Goal: Information Seeking & Learning: Compare options

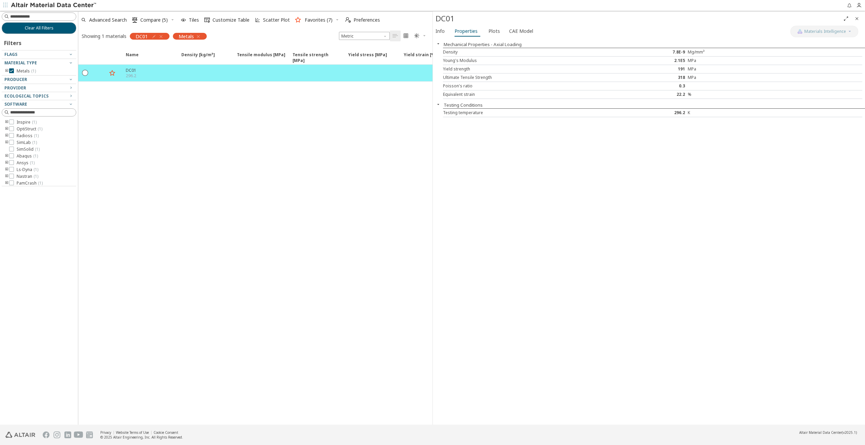
click at [162, 37] on icon "button" at bounding box center [160, 36] width 5 height 5
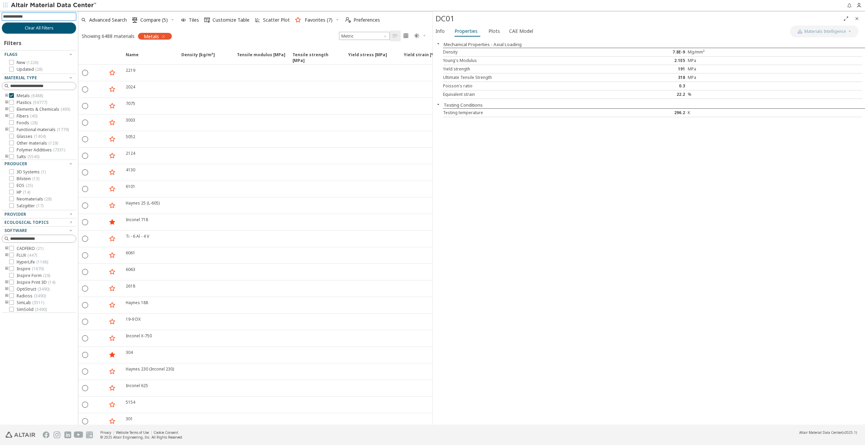
click at [29, 17] on input at bounding box center [39, 16] width 73 height 7
type input "****"
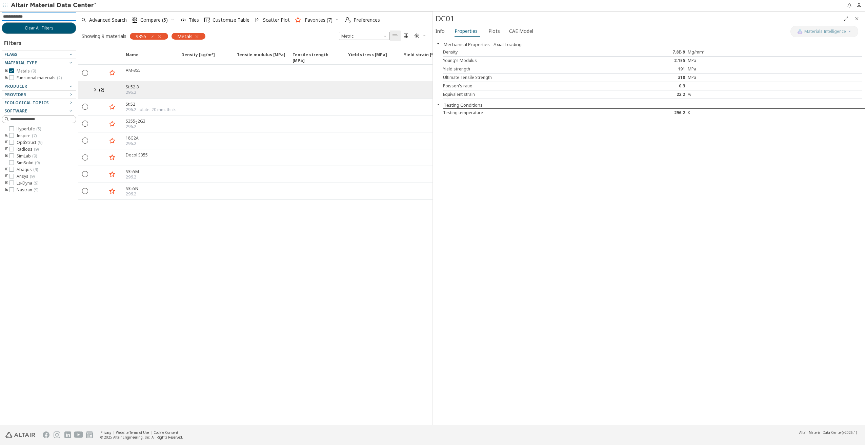
click at [95, 90] on icon at bounding box center [95, 89] width 8 height 8
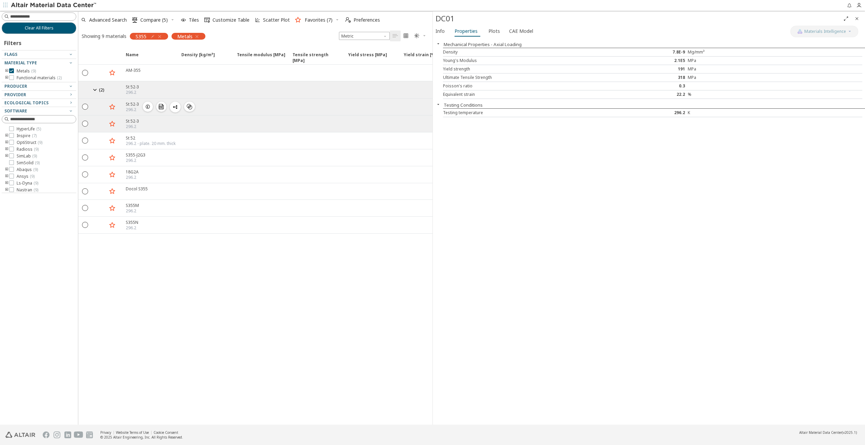
click at [150, 106] on icon "button" at bounding box center [147, 106] width 5 height 5
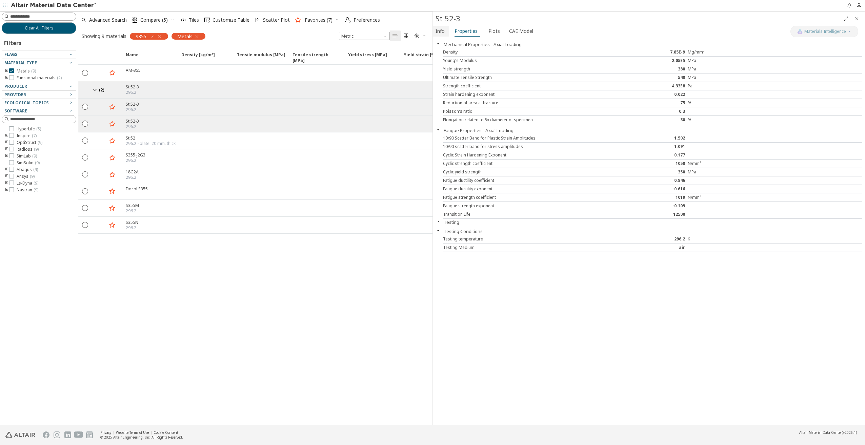
click at [441, 31] on span "Info" at bounding box center [440, 31] width 9 height 11
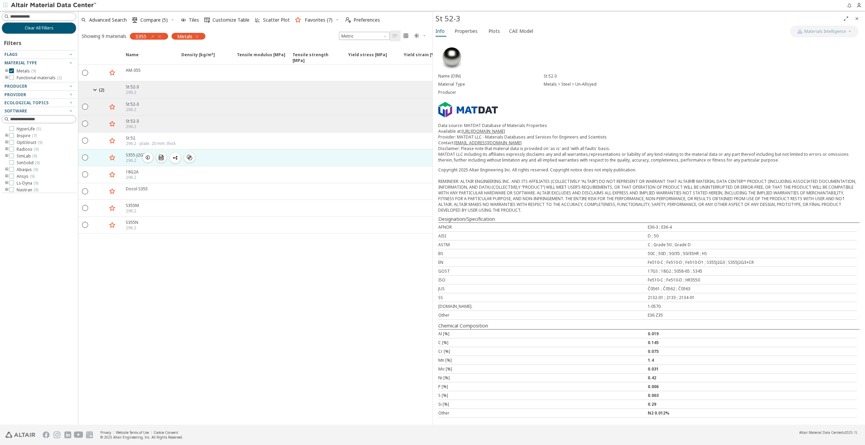
click at [157, 156] on button "" at bounding box center [161, 158] width 10 height 10
click at [149, 155] on icon "button" at bounding box center [147, 157] width 5 height 5
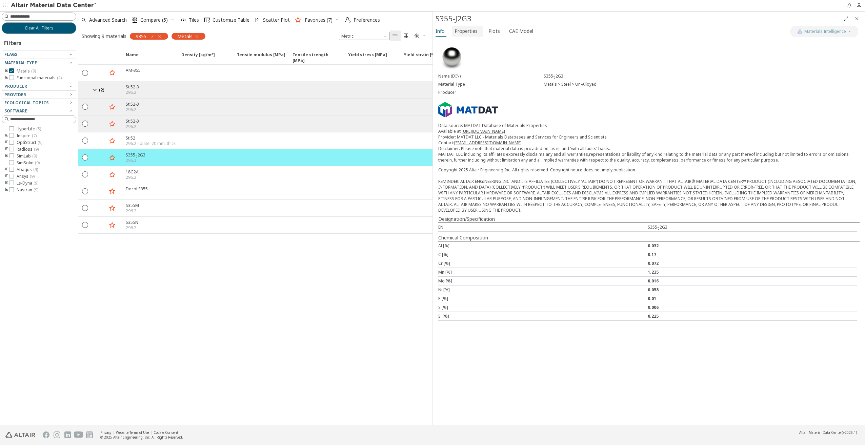
click at [466, 28] on span "Properties" at bounding box center [466, 31] width 23 height 11
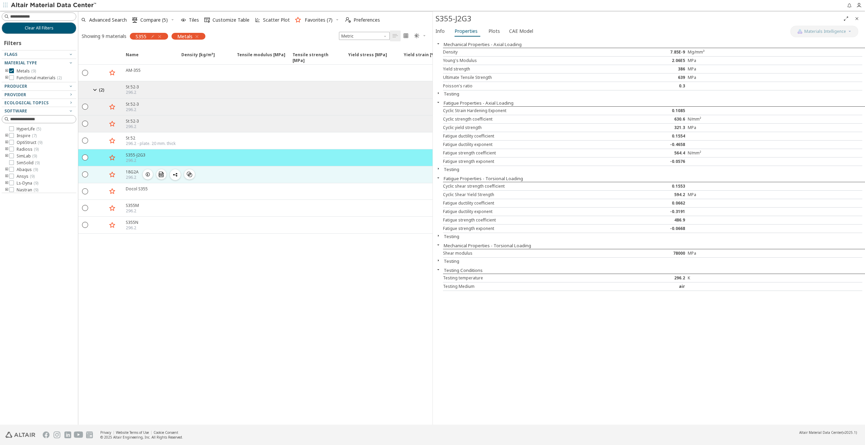
click at [147, 172] on icon "button" at bounding box center [147, 174] width 5 height 5
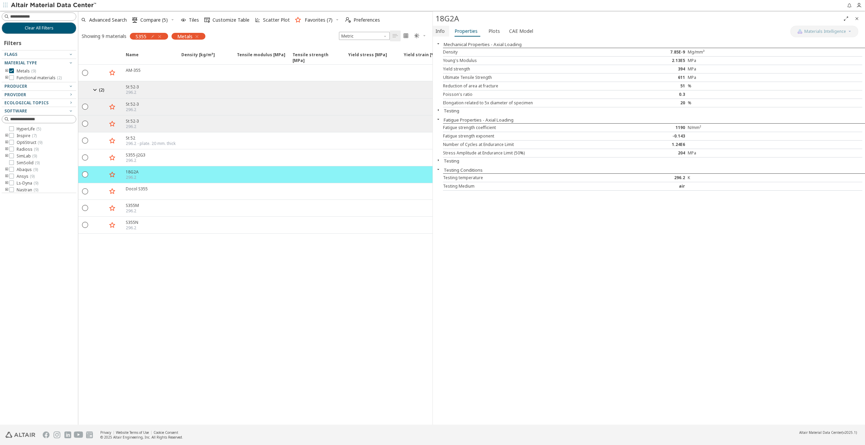
click at [441, 32] on span "Info" at bounding box center [440, 31] width 9 height 11
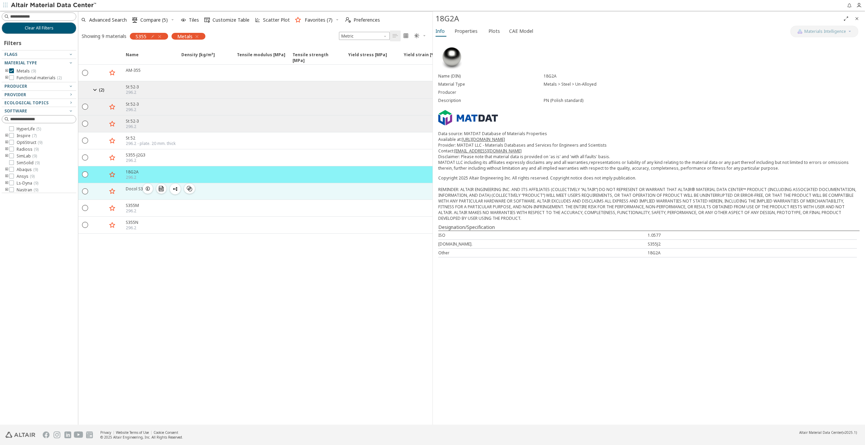
click at [145, 186] on icon "button" at bounding box center [147, 188] width 5 height 5
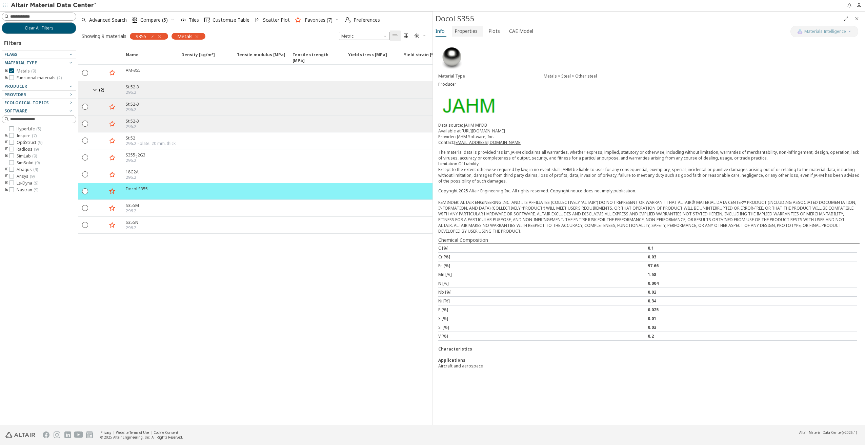
click at [469, 33] on span "Properties" at bounding box center [466, 31] width 23 height 11
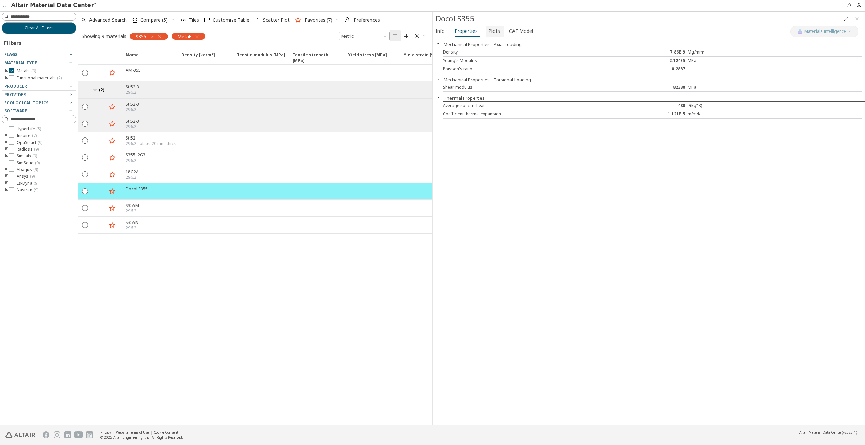
click at [489, 29] on span "Plots" at bounding box center [495, 31] width 12 height 11
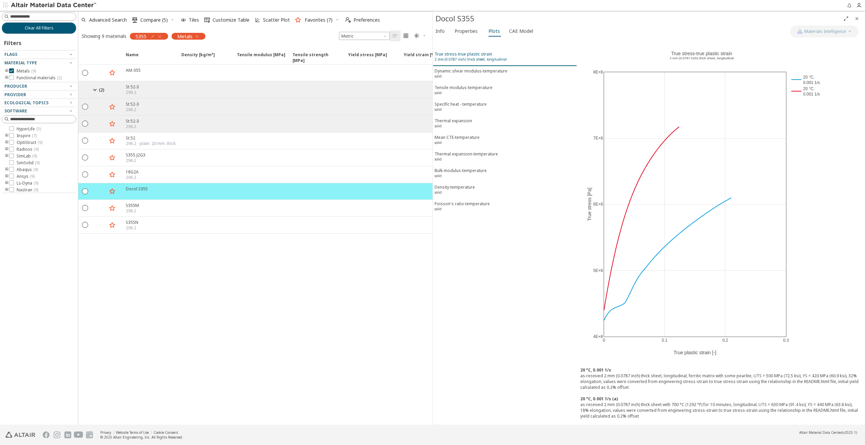
click at [466, 54] on div "True stress-true plastic strain 2 mm (0.0787 inch) thick sheet, longitudinal" at bounding box center [471, 57] width 72 height 13
click at [468, 55] on div "True stress-true plastic strain 2 mm (0.0787 inch) thick sheet, longitudinal" at bounding box center [471, 57] width 72 height 13
click at [150, 186] on icon "button" at bounding box center [147, 188] width 5 height 5
click at [439, 31] on span "Info" at bounding box center [440, 31] width 9 height 11
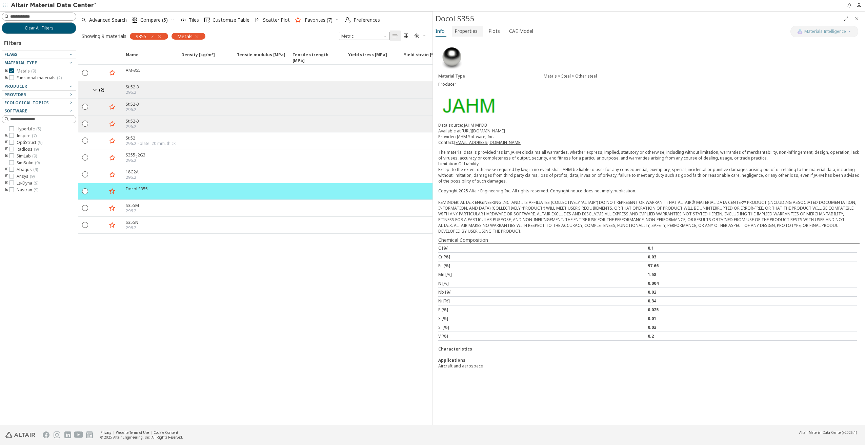
click at [475, 33] on span "Properties" at bounding box center [466, 31] width 23 height 11
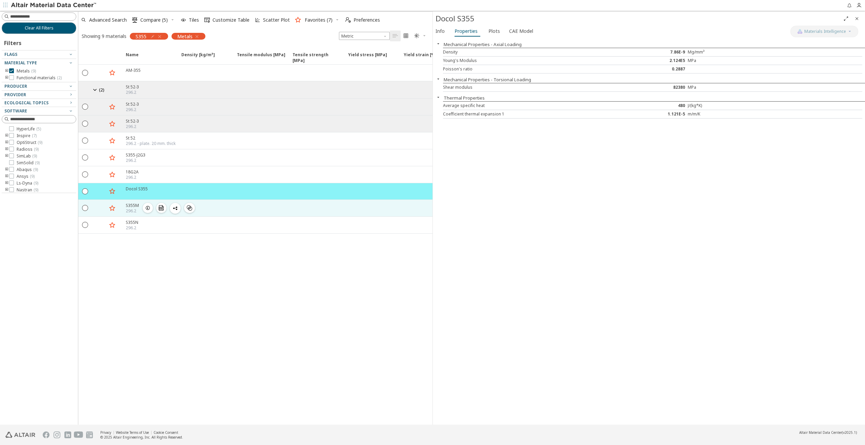
click at [149, 205] on icon "button" at bounding box center [147, 207] width 5 height 5
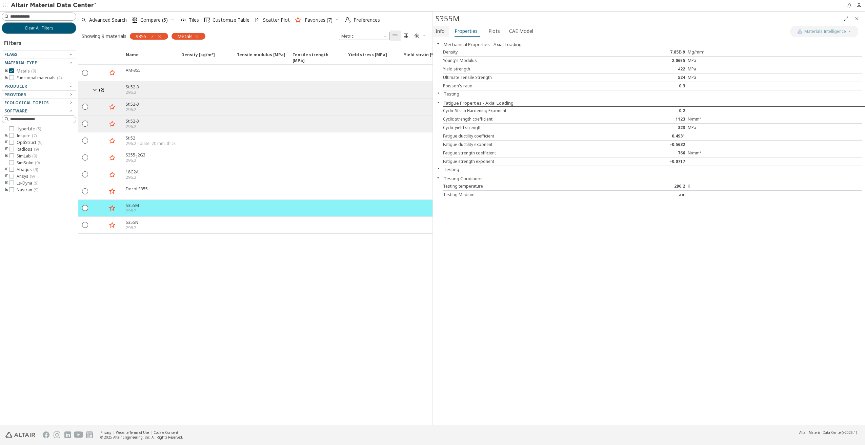
click at [440, 31] on span "Info" at bounding box center [440, 31] width 9 height 11
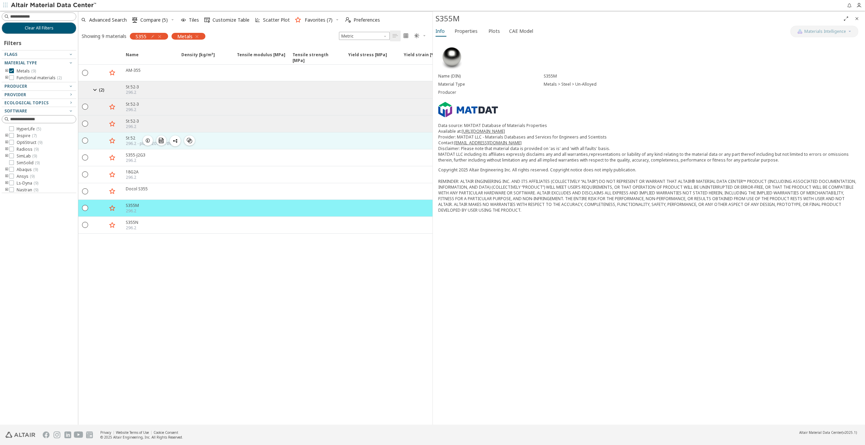
click at [146, 138] on icon "button" at bounding box center [147, 140] width 5 height 5
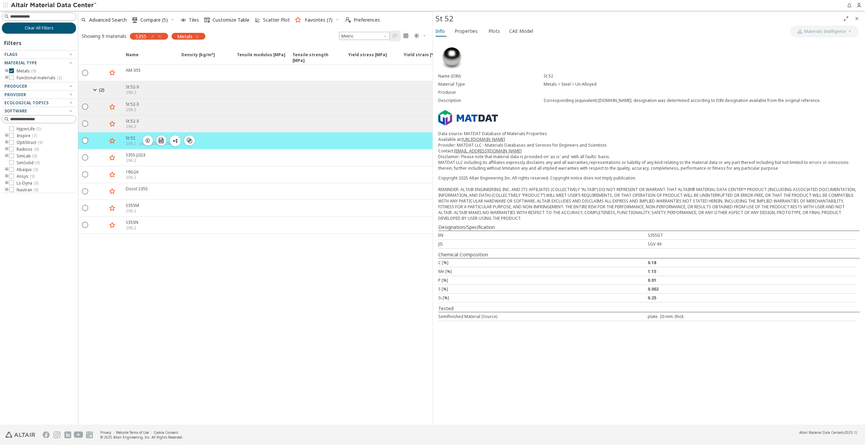
click at [146, 138] on icon "button" at bounding box center [147, 140] width 5 height 5
click at [473, 33] on span "Properties" at bounding box center [466, 31] width 23 height 11
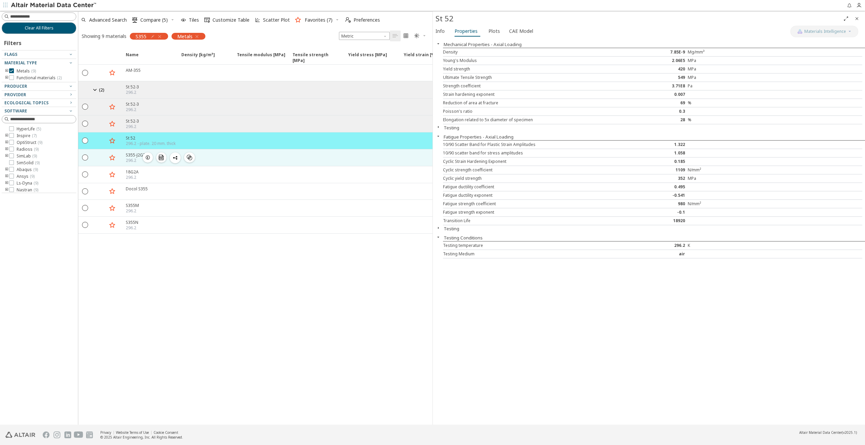
click at [147, 155] on icon "button" at bounding box center [147, 157] width 5 height 5
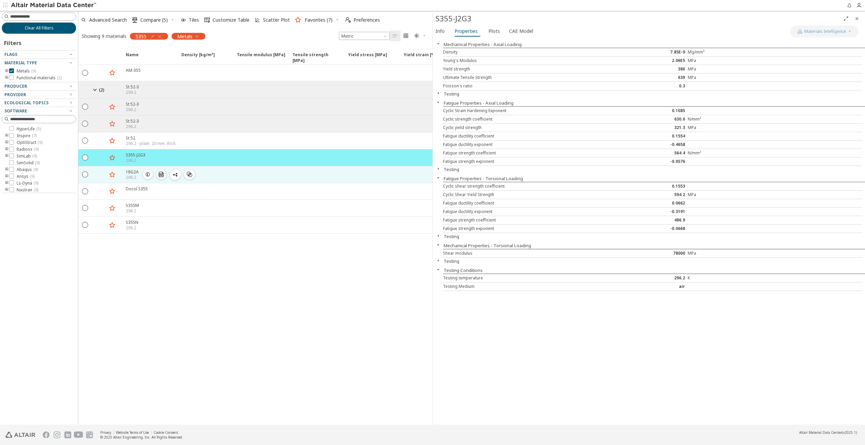
click at [145, 172] on icon "button" at bounding box center [147, 174] width 5 height 5
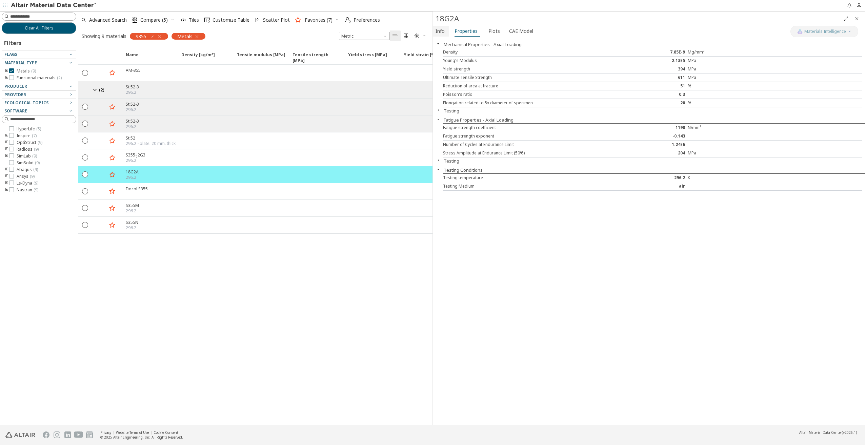
click at [445, 31] on span "Info" at bounding box center [441, 31] width 11 height 11
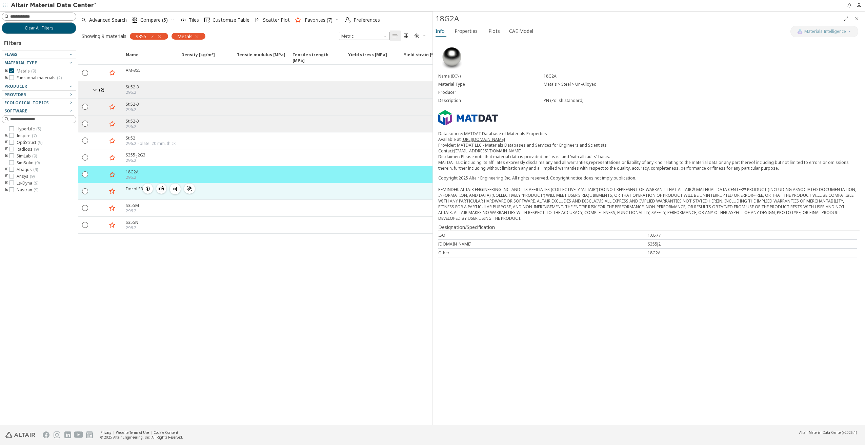
click at [147, 186] on icon "button" at bounding box center [147, 188] width 5 height 5
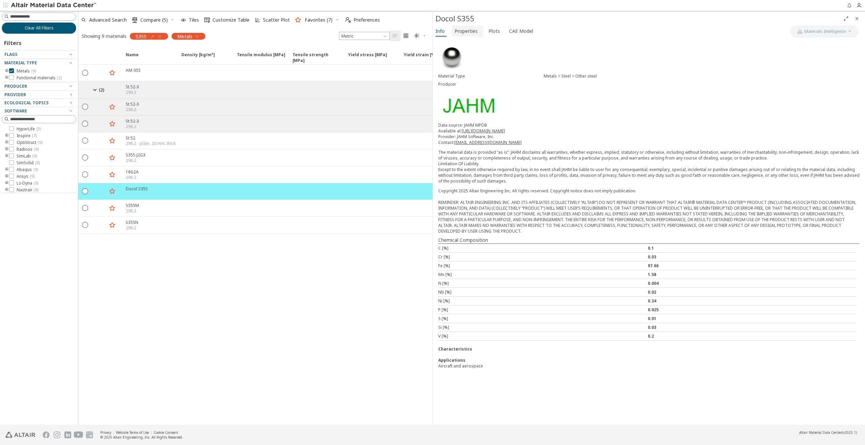
click at [468, 32] on span "Properties" at bounding box center [466, 31] width 23 height 11
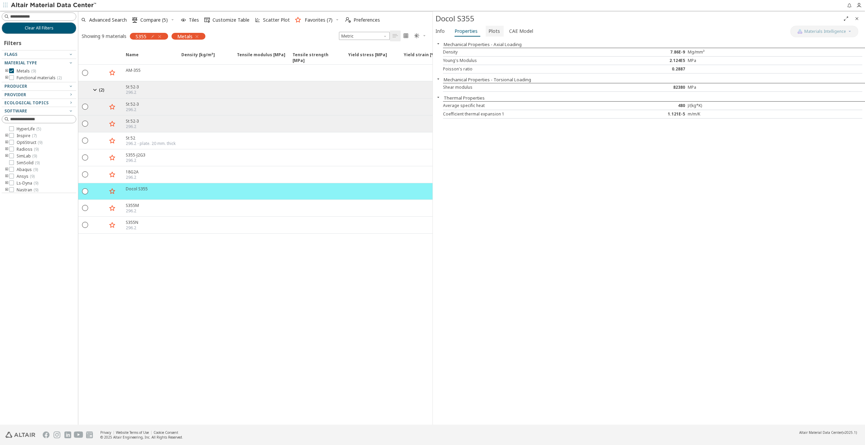
click at [490, 31] on span "Plots" at bounding box center [495, 31] width 12 height 11
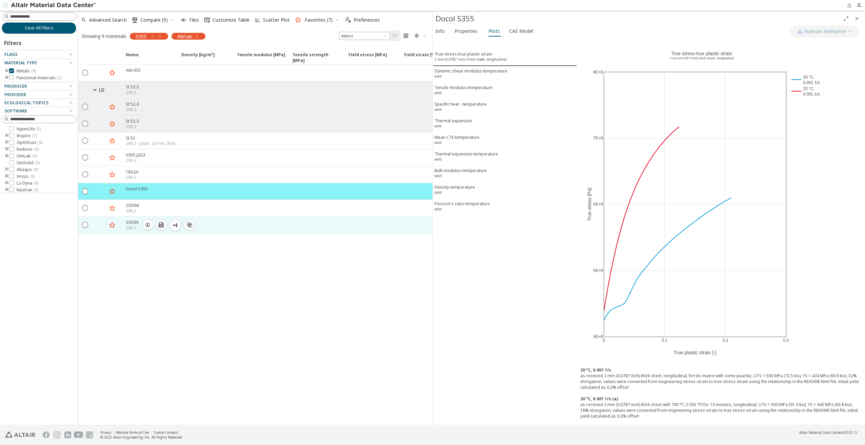
click at [146, 222] on icon "button" at bounding box center [147, 224] width 5 height 5
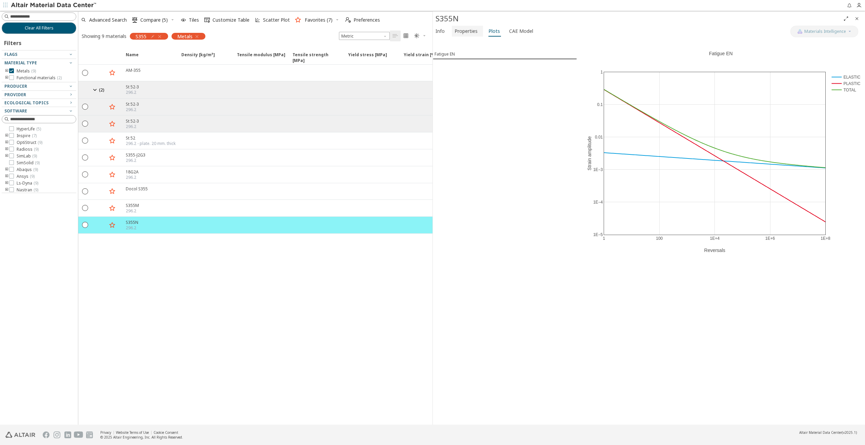
click at [465, 32] on span "Properties" at bounding box center [466, 31] width 23 height 11
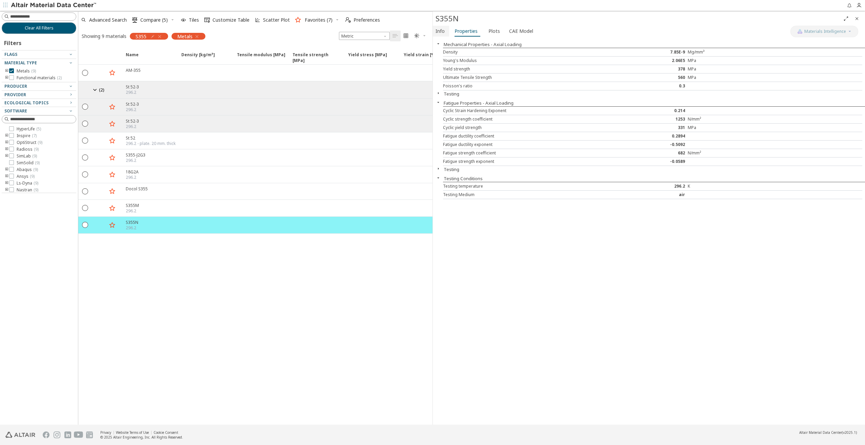
click at [444, 32] on span "Info" at bounding box center [440, 31] width 9 height 11
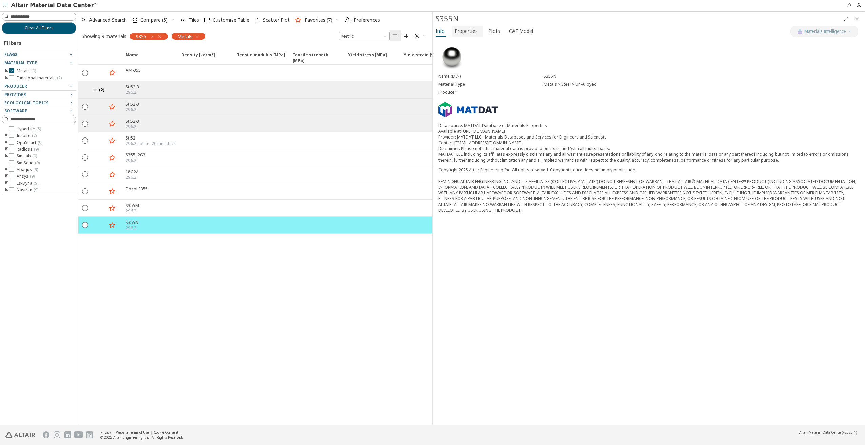
click at [456, 32] on span "Properties" at bounding box center [466, 31] width 23 height 11
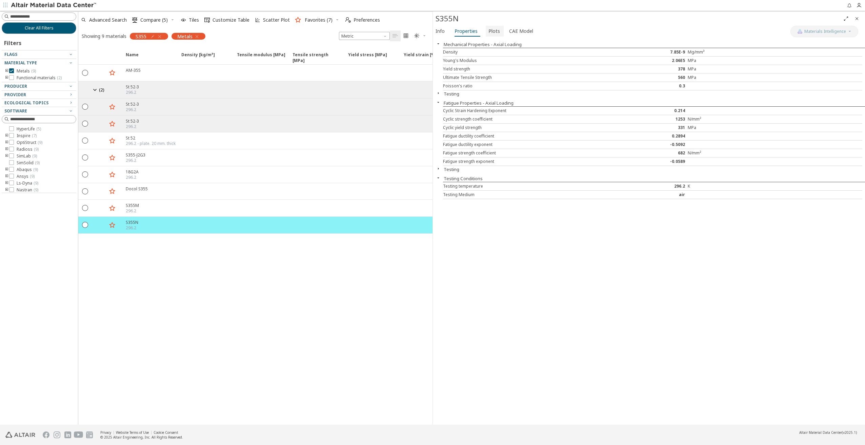
click at [486, 31] on button "Plots" at bounding box center [495, 31] width 18 height 11
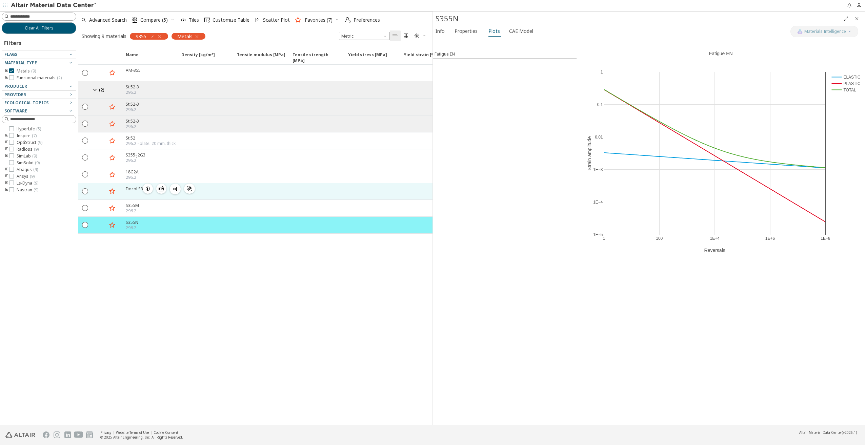
click at [147, 186] on icon "button" at bounding box center [147, 188] width 5 height 5
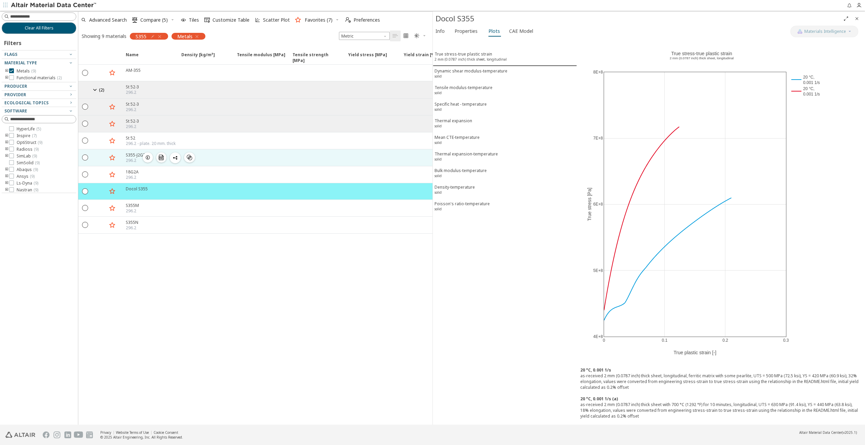
click at [150, 155] on icon "button" at bounding box center [147, 157] width 5 height 5
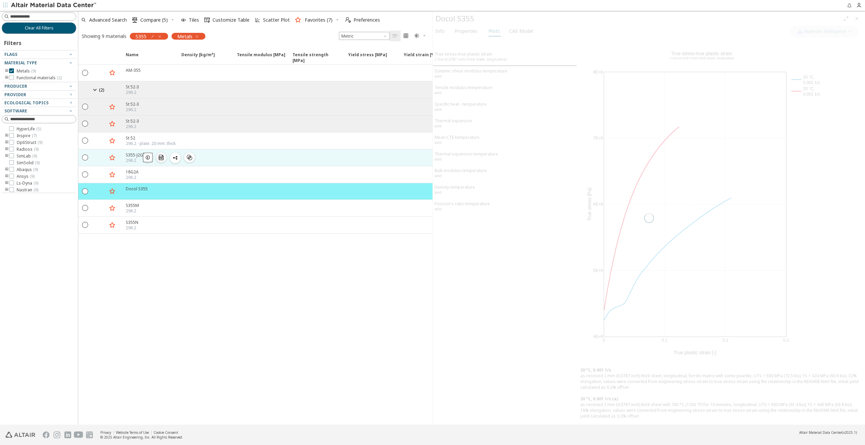
click at [151, 155] on button "button" at bounding box center [148, 158] width 10 height 10
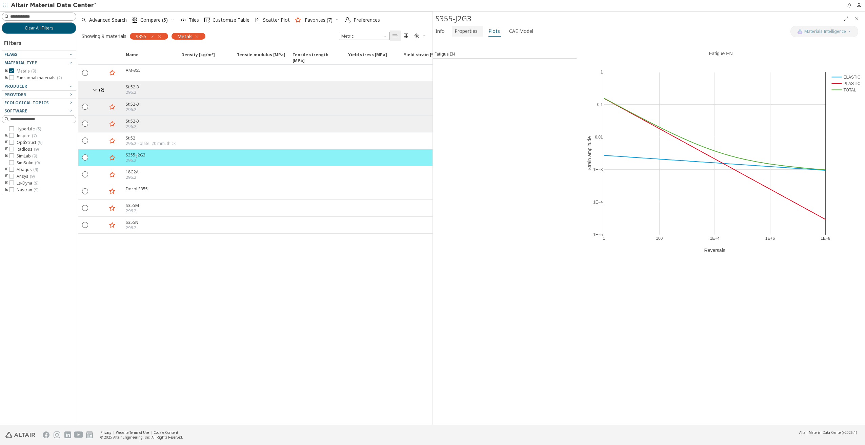
click at [470, 29] on span "Properties" at bounding box center [466, 31] width 23 height 11
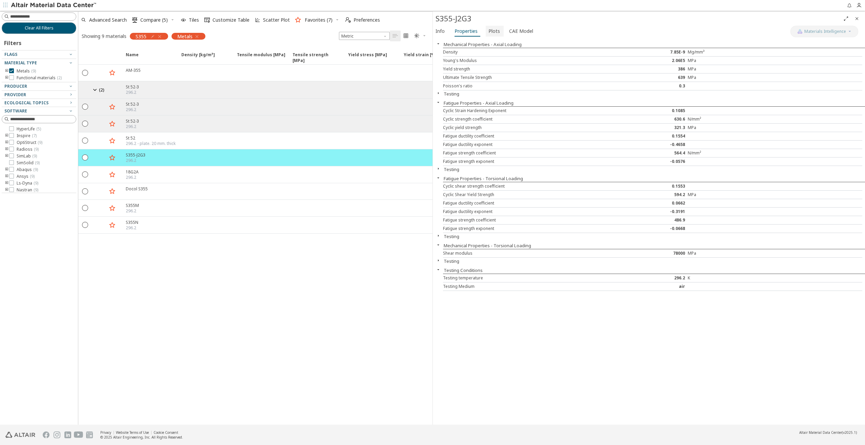
click at [489, 33] on span "Plots" at bounding box center [495, 31] width 12 height 11
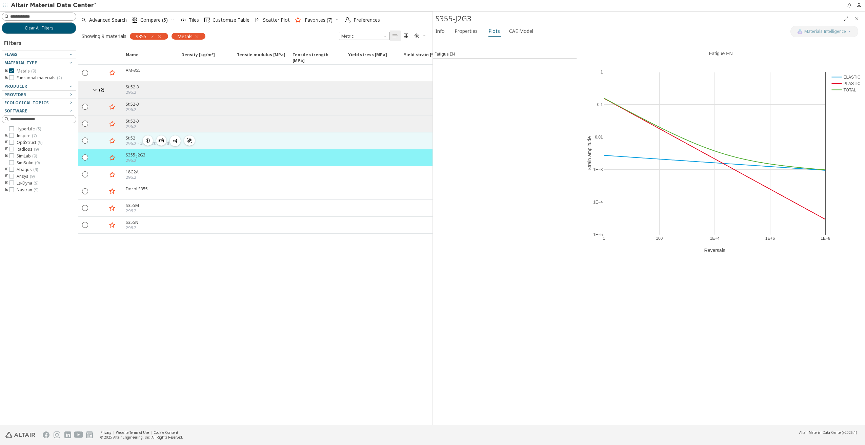
click at [148, 138] on icon "button" at bounding box center [147, 140] width 5 height 5
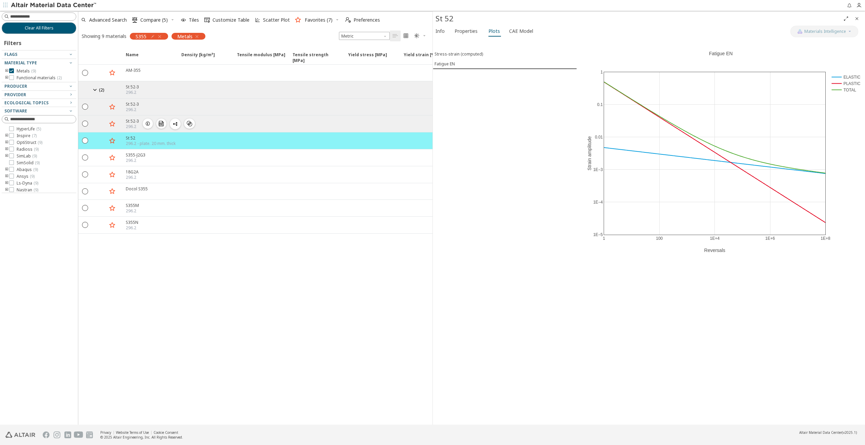
click at [148, 119] on span "button" at bounding box center [148, 124] width 8 height 10
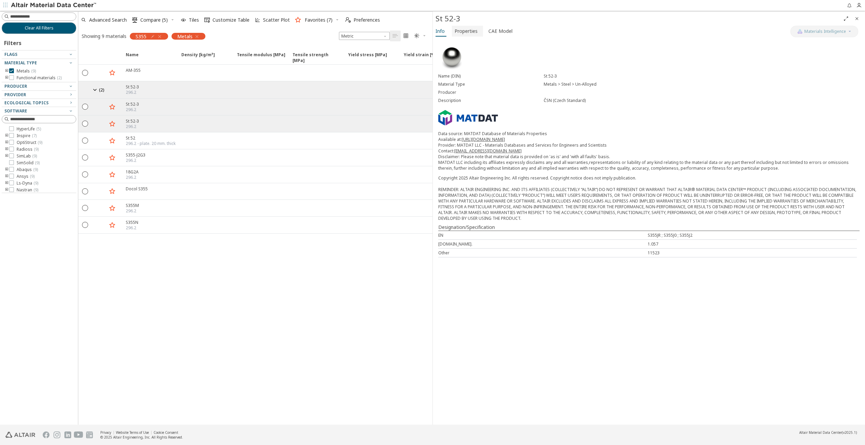
click at [467, 32] on span "Properties" at bounding box center [466, 31] width 23 height 11
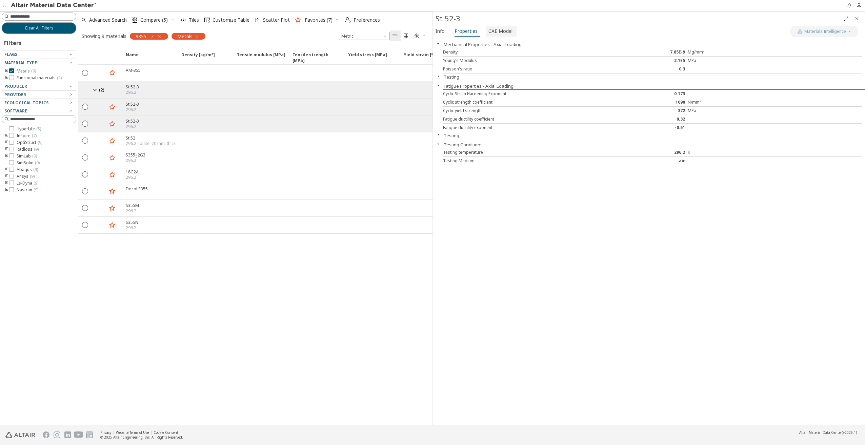
click at [497, 32] on span "CAE Model" at bounding box center [501, 31] width 24 height 11
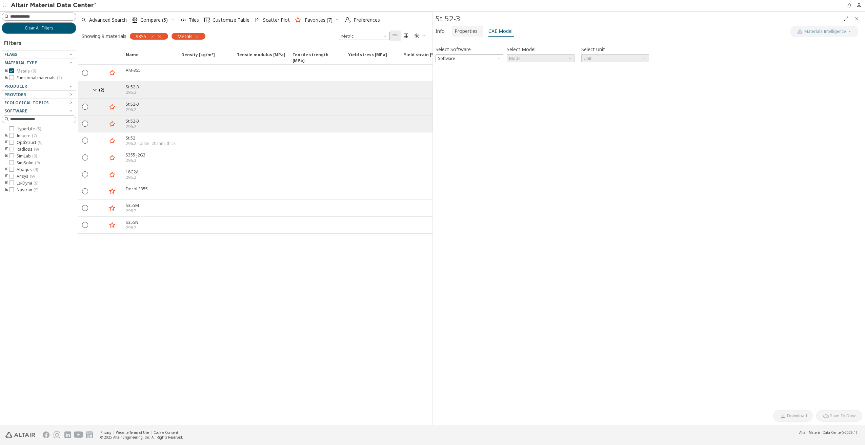
click at [475, 29] on span "Properties" at bounding box center [466, 31] width 23 height 11
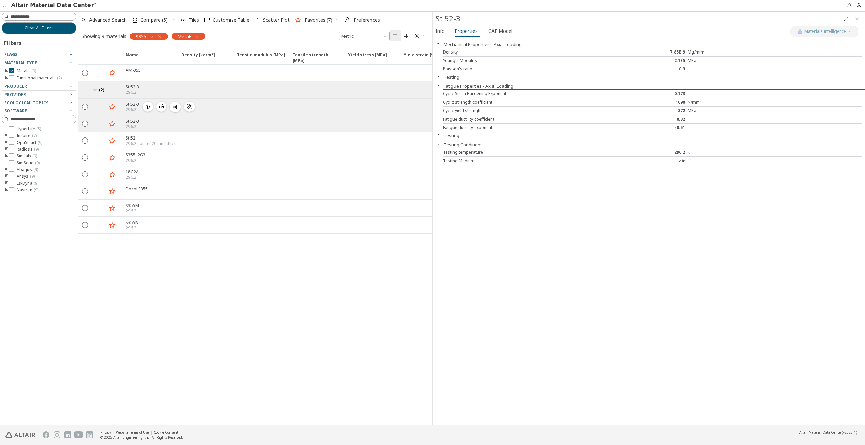
click at [148, 106] on icon "button" at bounding box center [147, 106] width 5 height 5
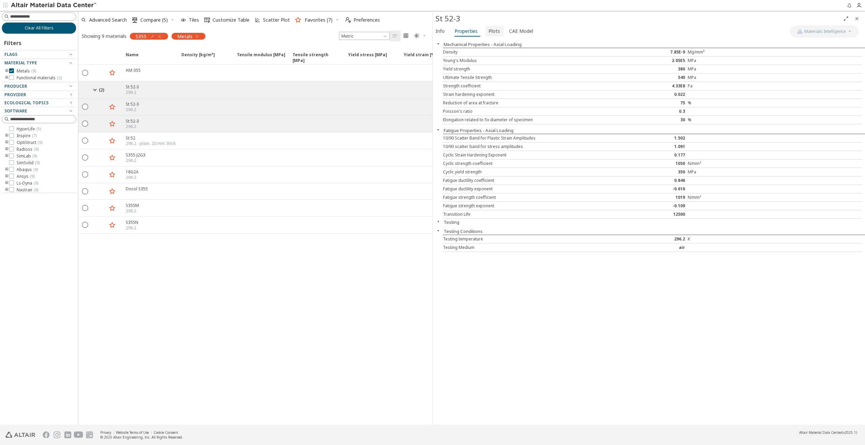
click at [500, 28] on button "Plots" at bounding box center [495, 31] width 18 height 11
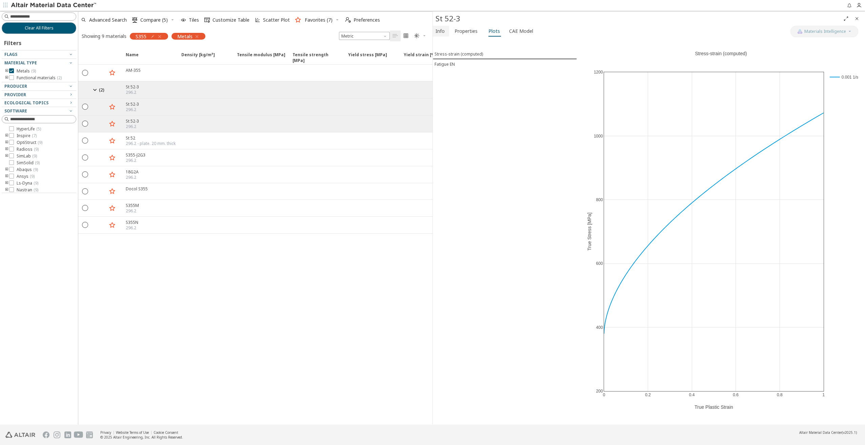
click at [439, 32] on span "Info" at bounding box center [440, 31] width 9 height 11
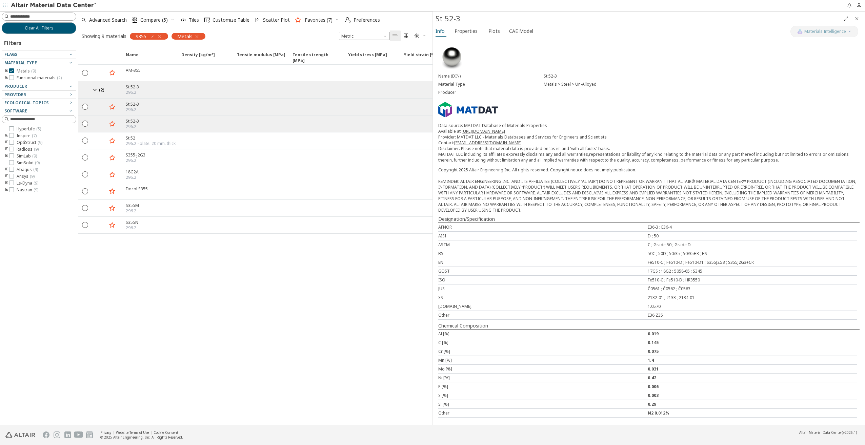
click at [96, 91] on icon at bounding box center [95, 89] width 8 height 8
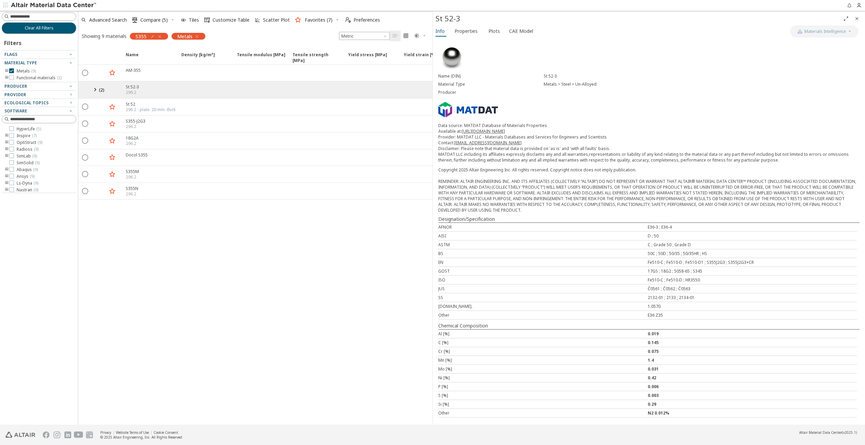
click at [96, 91] on icon at bounding box center [95, 89] width 8 height 8
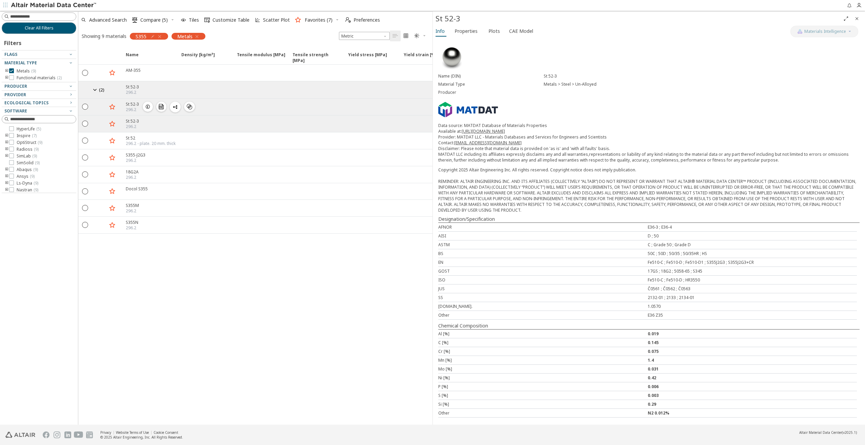
click at [149, 105] on icon "button" at bounding box center [147, 106] width 5 height 5
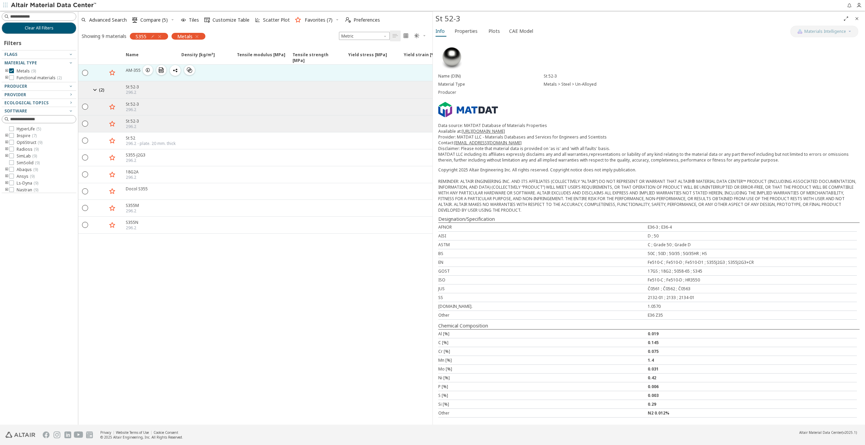
click at [148, 72] on icon "button" at bounding box center [147, 69] width 5 height 5
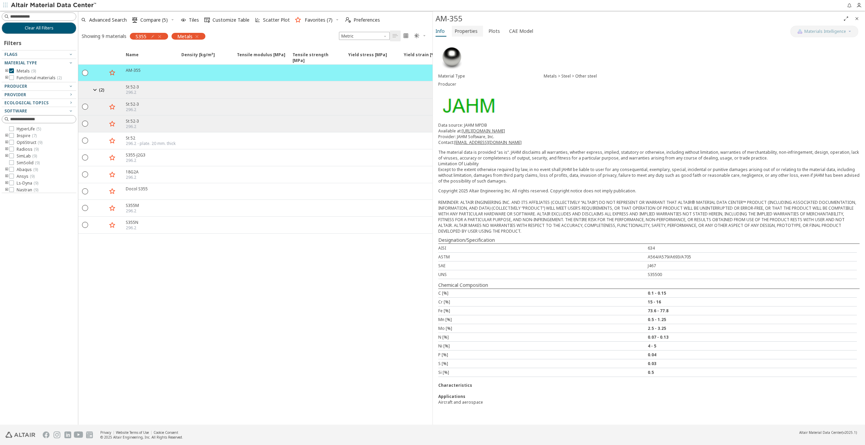
click at [471, 36] on button "Properties" at bounding box center [467, 31] width 31 height 11
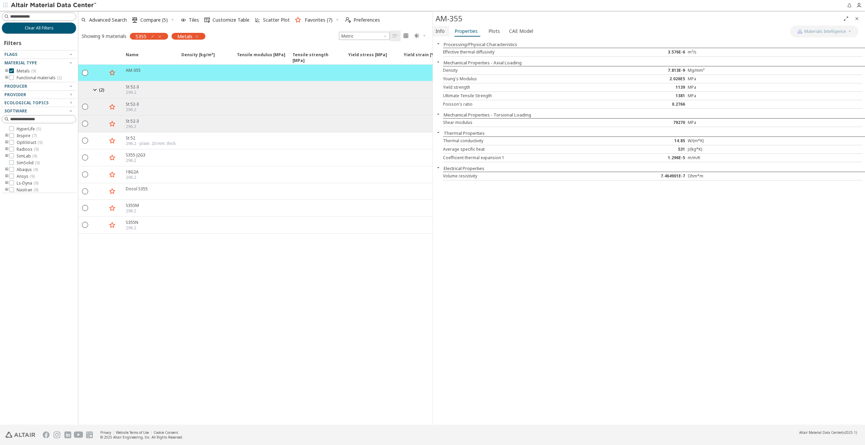
click at [444, 31] on span "Info" at bounding box center [440, 31] width 9 height 11
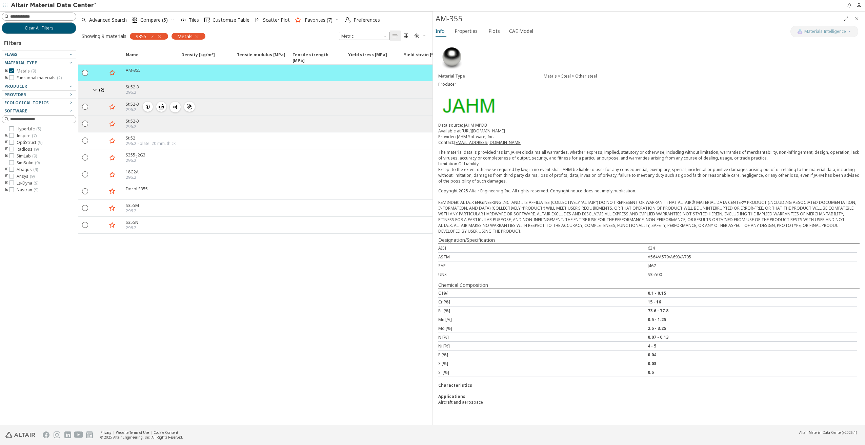
click at [146, 107] on icon "button" at bounding box center [147, 106] width 5 height 5
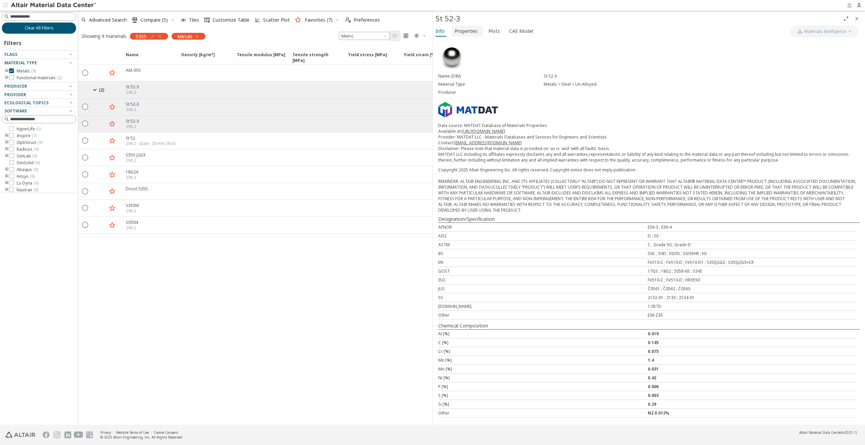
click at [459, 31] on span "Properties" at bounding box center [466, 31] width 23 height 11
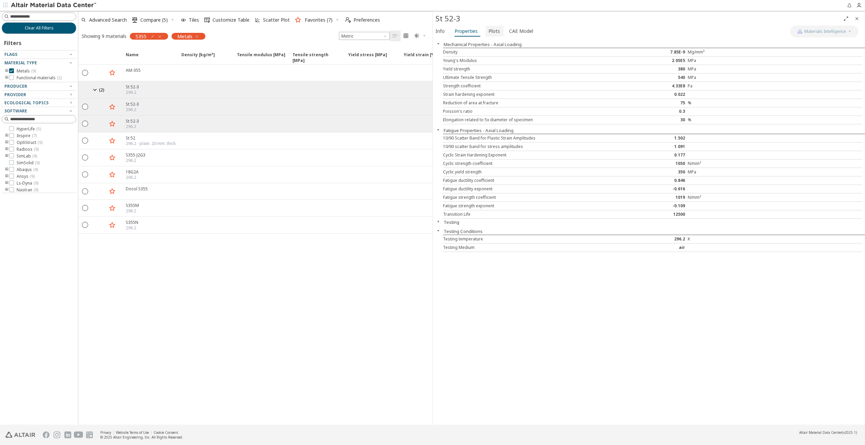
click at [489, 31] on span "Plots" at bounding box center [495, 31] width 12 height 11
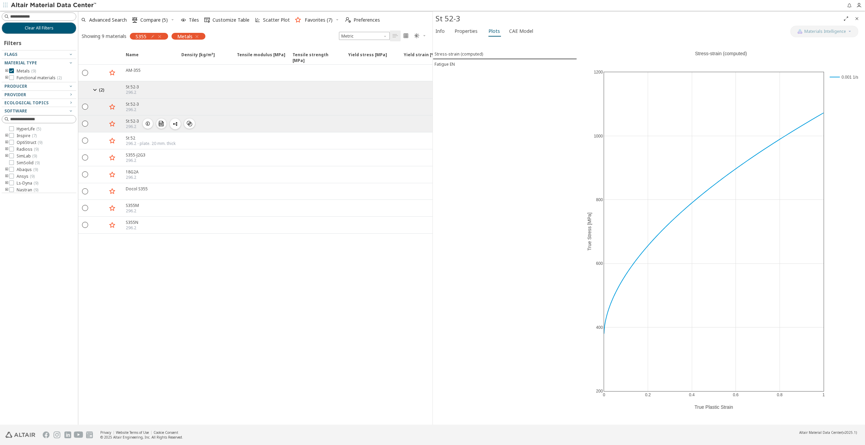
click at [150, 121] on icon "button" at bounding box center [147, 123] width 5 height 5
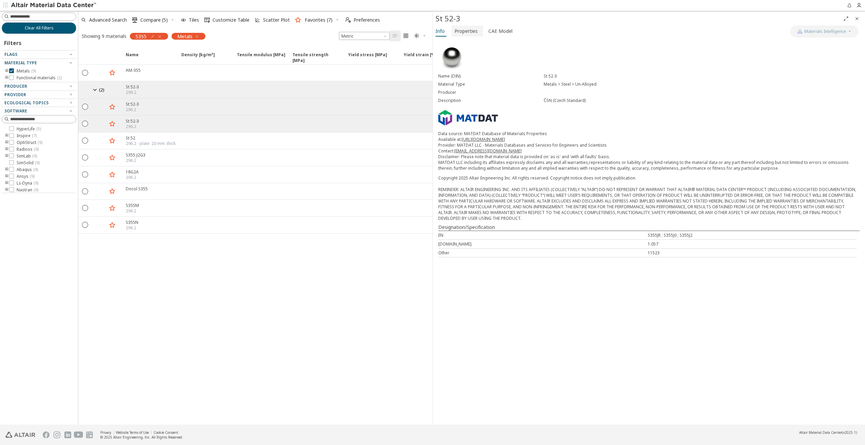
click at [462, 35] on span "Properties" at bounding box center [466, 31] width 23 height 11
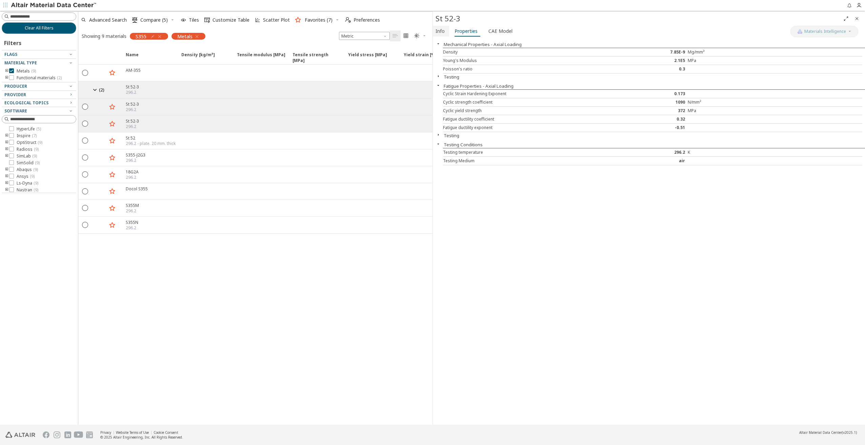
click at [438, 29] on span "Info" at bounding box center [440, 31] width 9 height 11
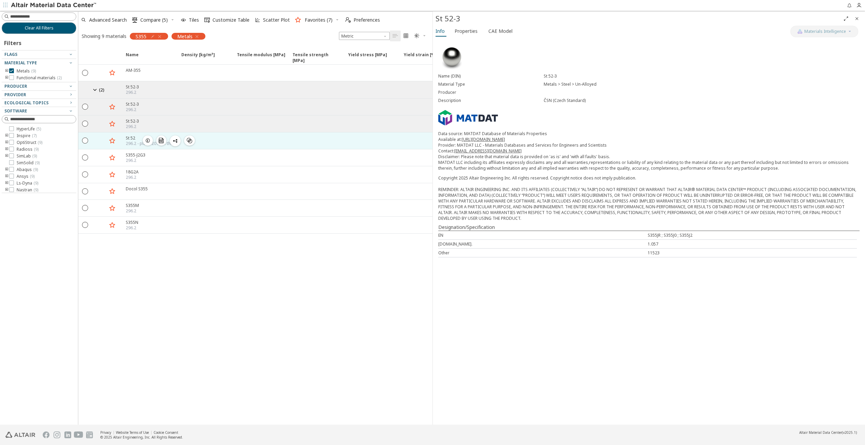
click at [146, 139] on icon "button" at bounding box center [147, 140] width 5 height 5
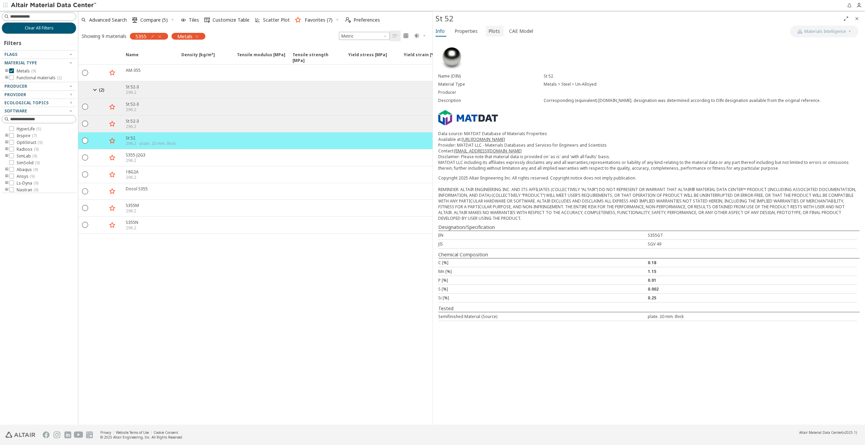
click at [486, 32] on button "Plots" at bounding box center [495, 31] width 18 height 11
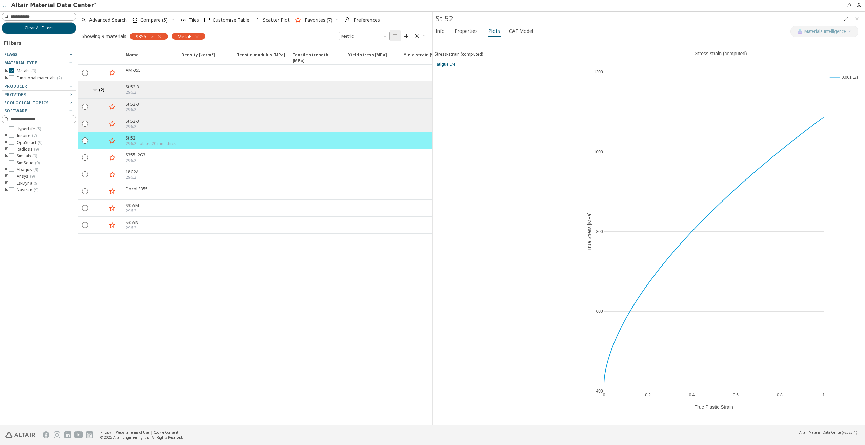
click at [453, 65] on div "Fatigue EN" at bounding box center [445, 64] width 20 height 6
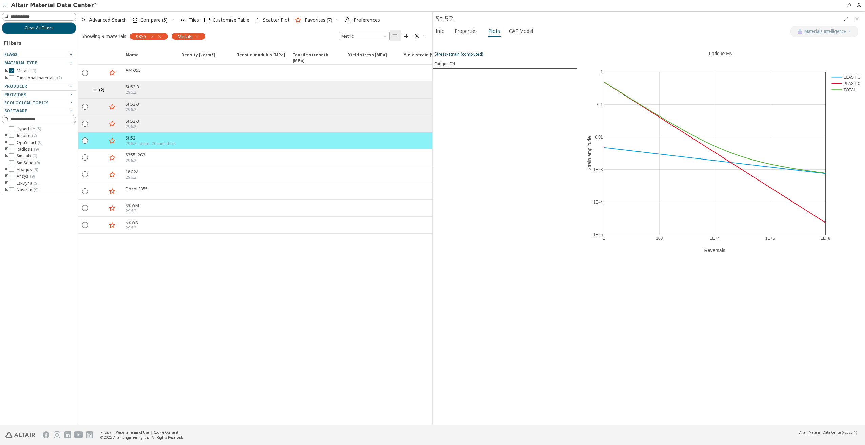
click at [454, 52] on div "Stress-strain (computed)" at bounding box center [459, 54] width 48 height 6
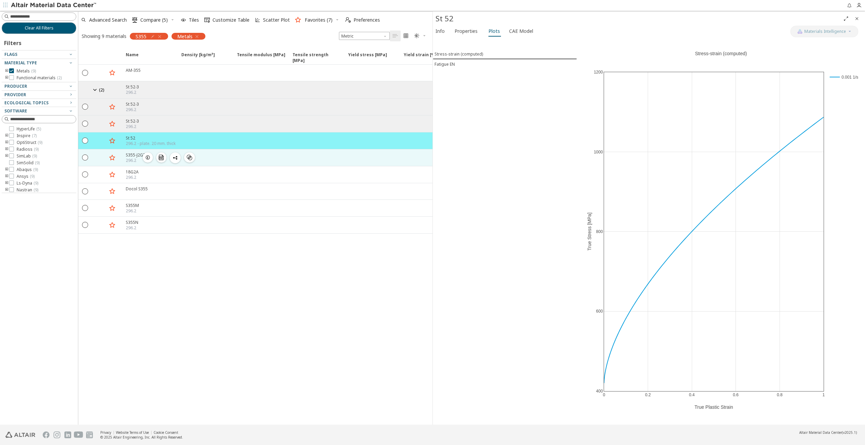
click at [148, 155] on icon "button" at bounding box center [147, 157] width 5 height 5
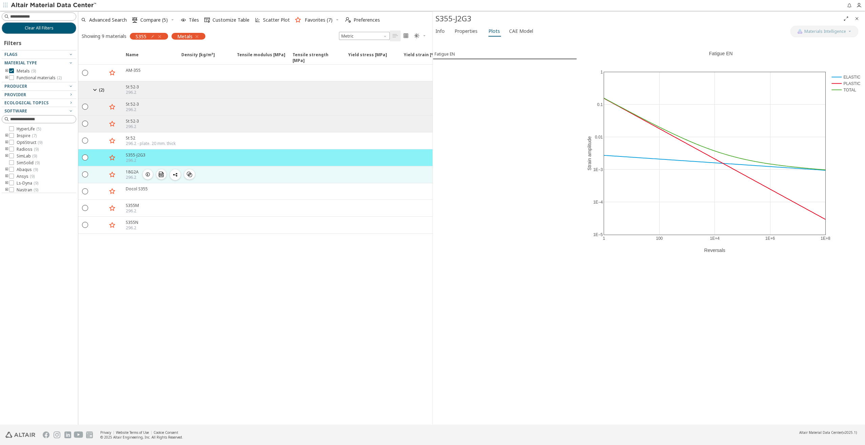
click at [145, 172] on icon "button" at bounding box center [147, 174] width 5 height 5
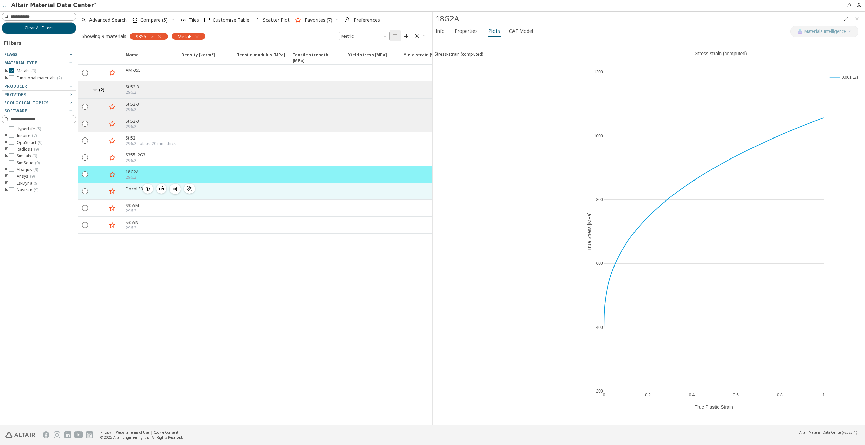
click at [146, 186] on icon "button" at bounding box center [147, 188] width 5 height 5
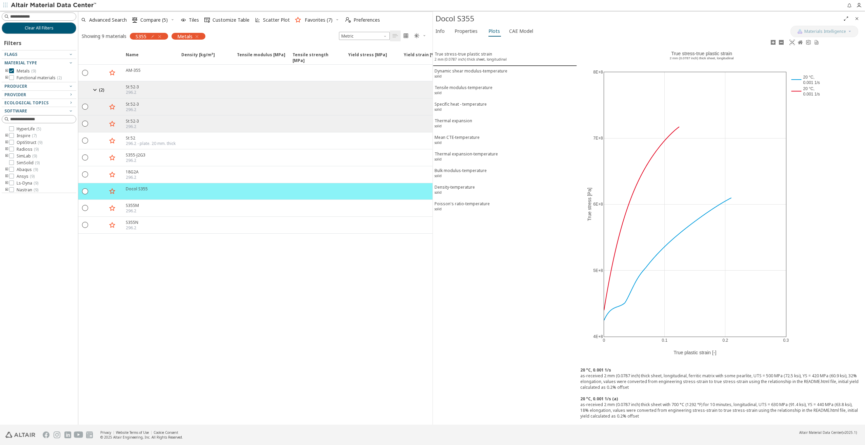
click at [804, 88] on rect at bounding box center [805, 91] width 31 height 12
click at [808, 43] on icon at bounding box center [808, 42] width 5 height 5
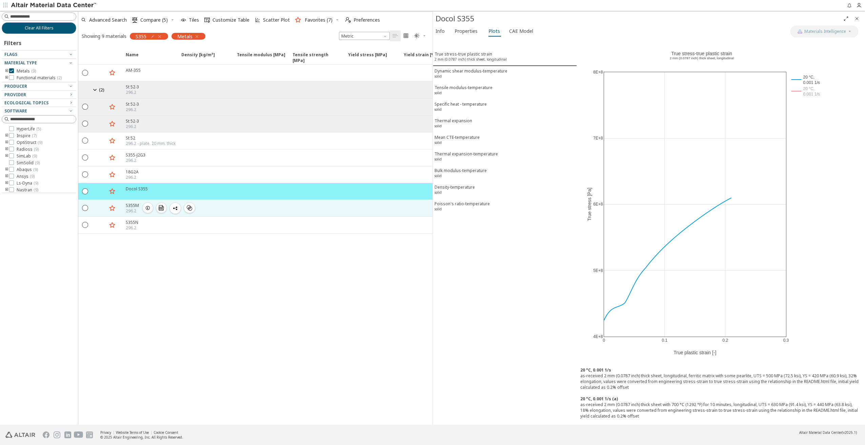
click at [150, 205] on icon "button" at bounding box center [147, 207] width 5 height 5
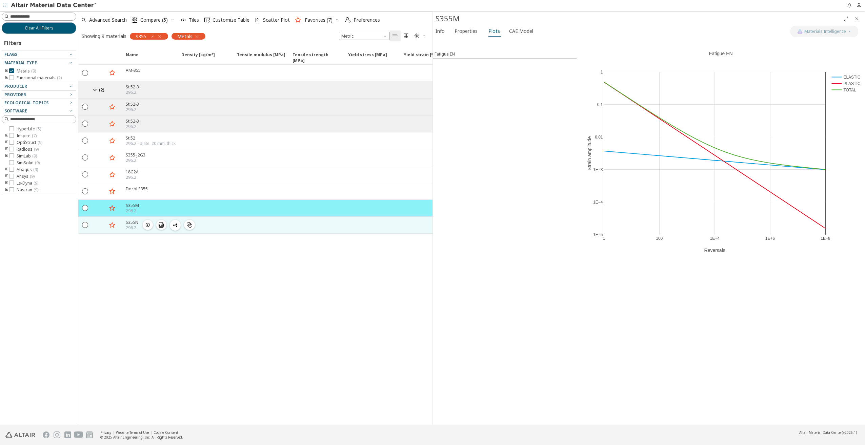
click at [148, 222] on icon "button" at bounding box center [147, 224] width 5 height 5
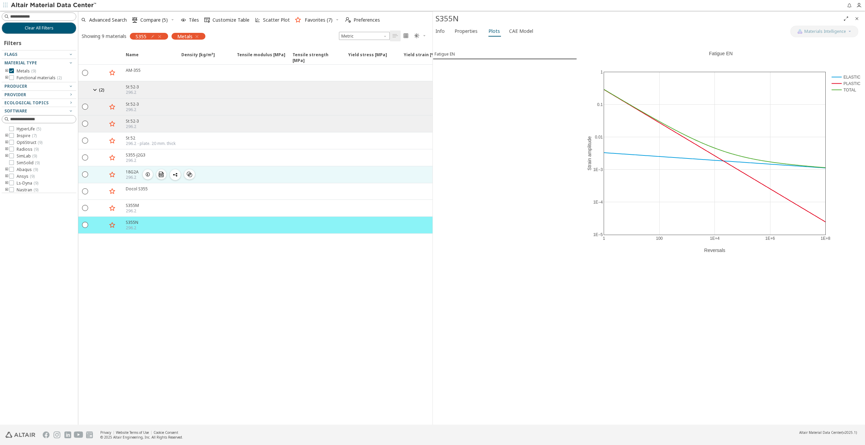
click at [147, 173] on icon "button" at bounding box center [147, 174] width 5 height 5
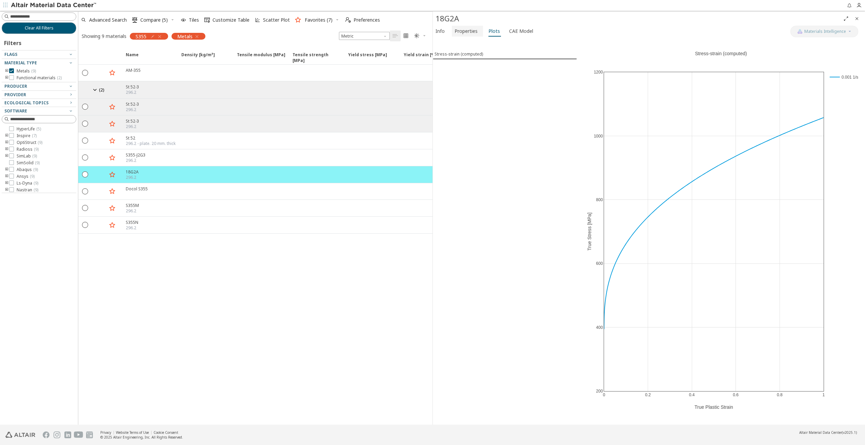
click at [462, 33] on span "Properties" at bounding box center [466, 31] width 23 height 11
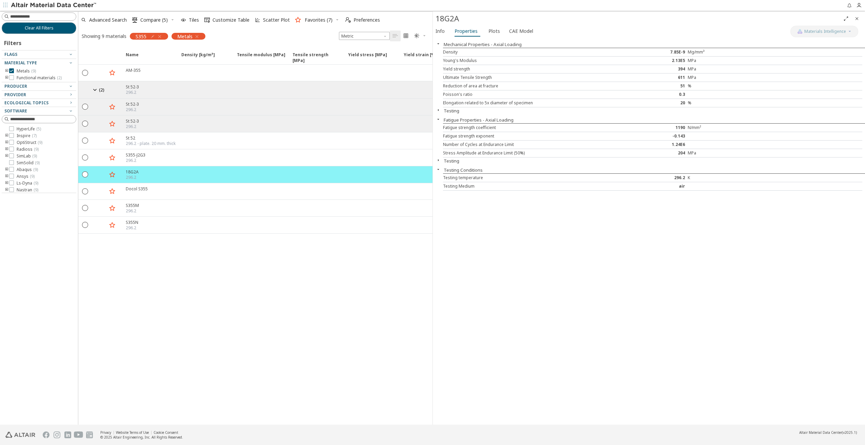
click at [439, 110] on icon "button" at bounding box center [438, 109] width 5 height 5
click at [489, 35] on span "Plots" at bounding box center [495, 31] width 12 height 11
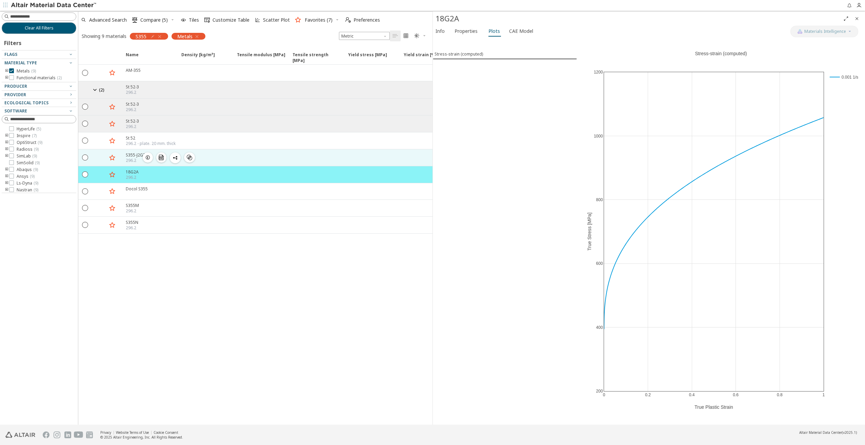
click at [149, 155] on icon "button" at bounding box center [147, 157] width 5 height 5
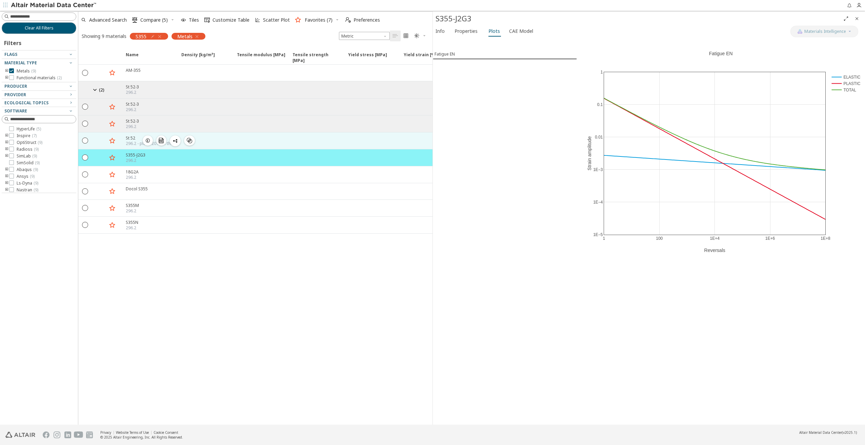
click at [145, 138] on icon "button" at bounding box center [147, 140] width 5 height 5
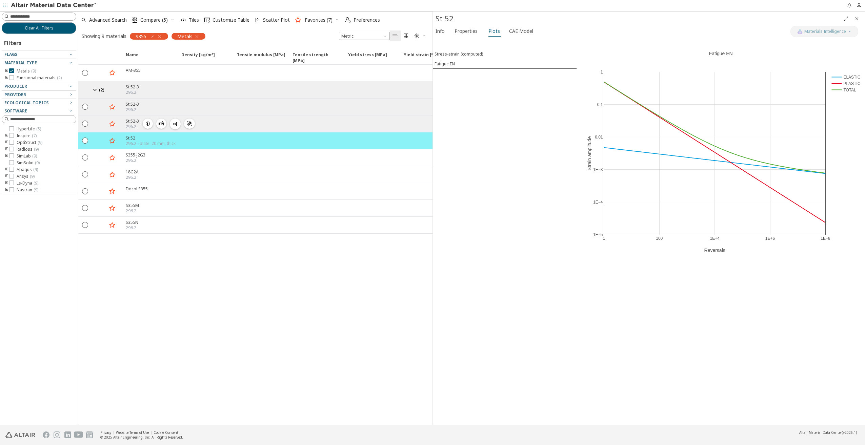
click at [147, 121] on icon "button" at bounding box center [147, 123] width 5 height 5
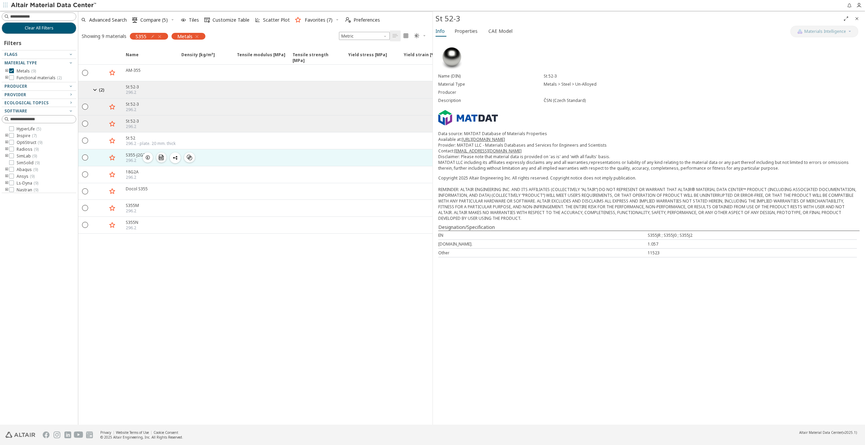
click at [148, 155] on icon "button" at bounding box center [147, 157] width 5 height 5
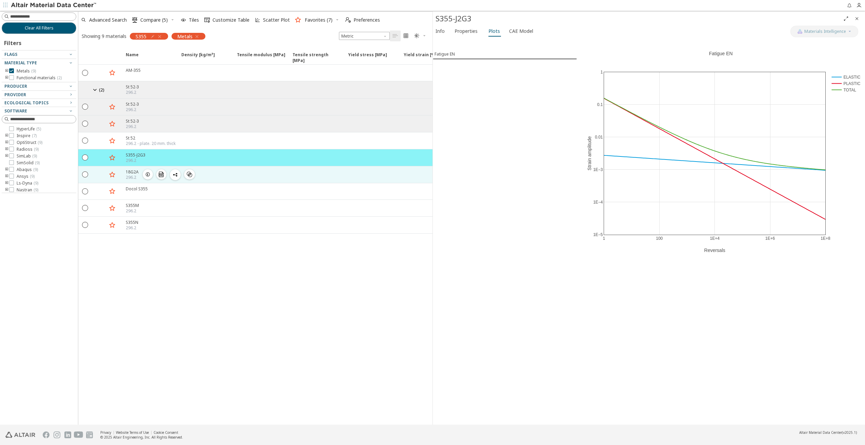
click at [148, 172] on icon "button" at bounding box center [147, 174] width 5 height 5
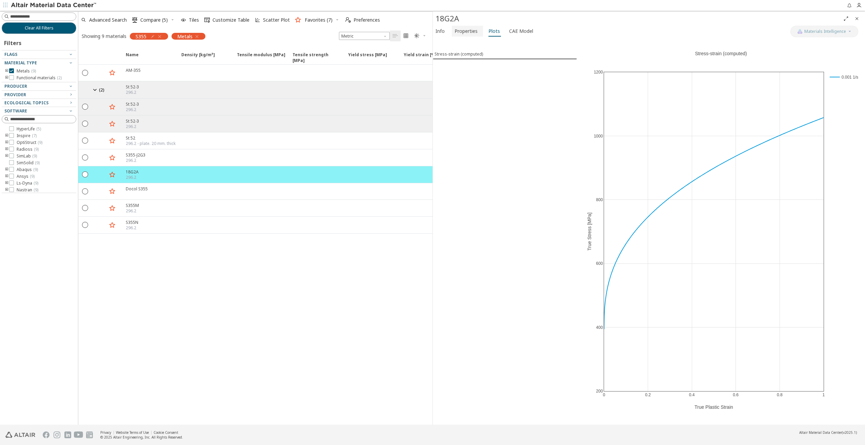
click at [459, 33] on span "Properties" at bounding box center [466, 31] width 23 height 11
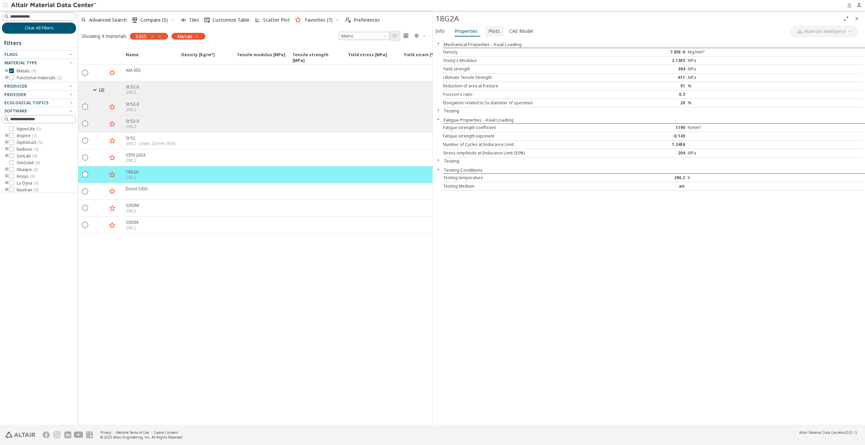
click at [494, 31] on span "Plots" at bounding box center [495, 31] width 12 height 11
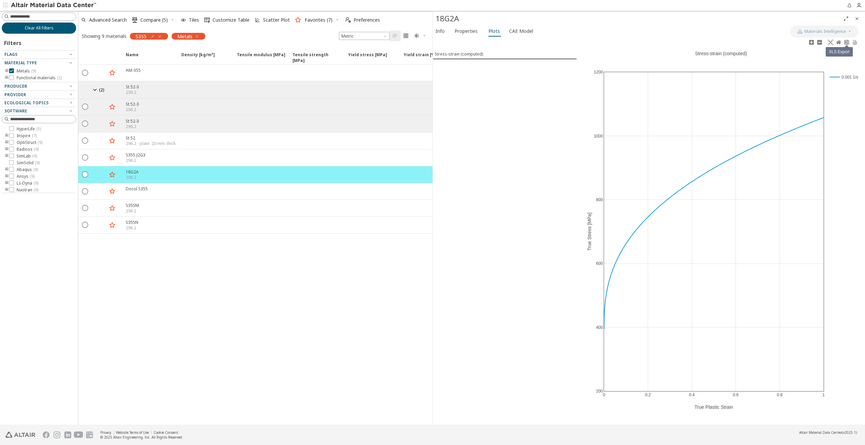
click at [845, 42] on icon at bounding box center [846, 42] width 5 height 5
click at [114, 173] on icon "button" at bounding box center [112, 175] width 8 height 8
click at [440, 33] on span "Info" at bounding box center [440, 31] width 9 height 11
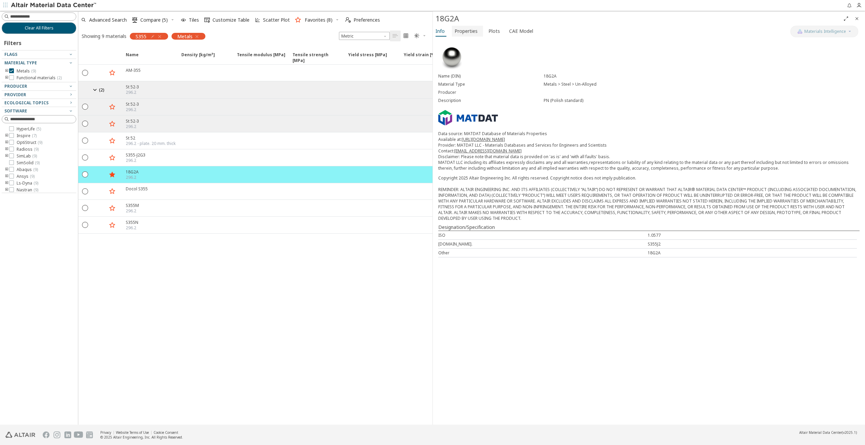
click at [471, 33] on span "Properties" at bounding box center [466, 31] width 23 height 11
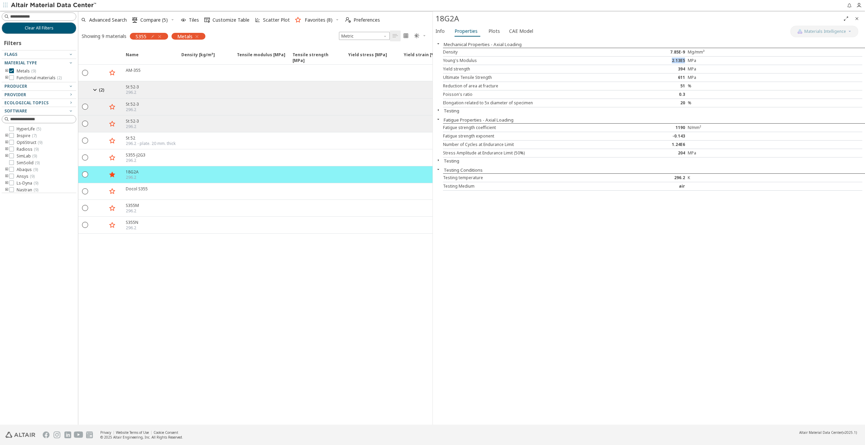
drag, startPoint x: 684, startPoint y: 60, endPoint x: 671, endPoint y: 60, distance: 13.2
click at [671, 60] on div "2.13E5" at bounding box center [653, 60] width 70 height 5
copy div "2.13E5"
